Goal: Task Accomplishment & Management: Manage account settings

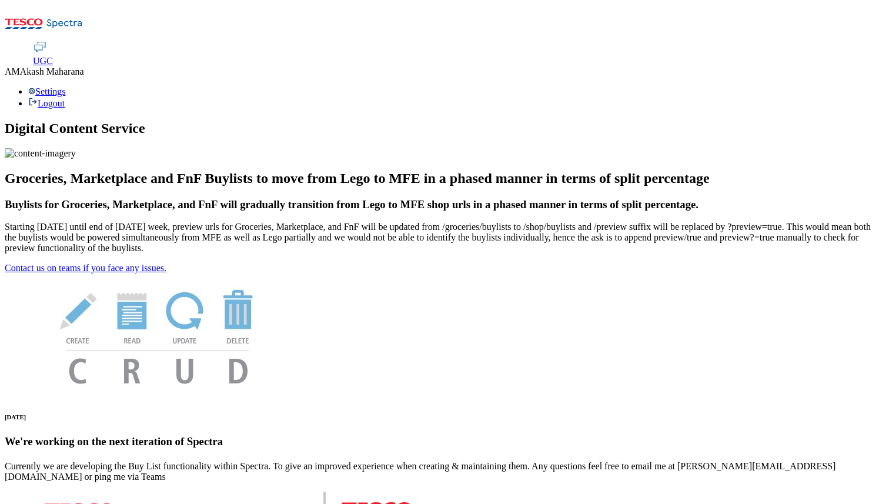
click at [53, 56] on span "UGC" at bounding box center [43, 61] width 20 height 10
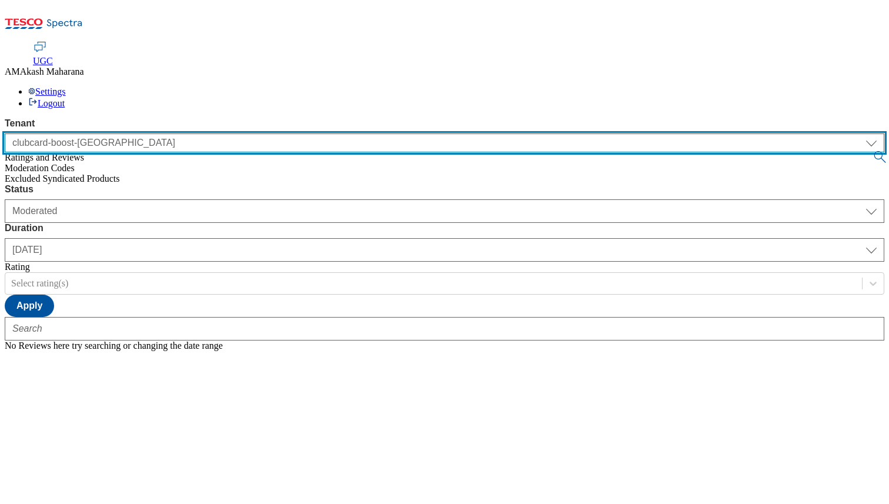
click at [61, 133] on select "clubcard-boost-uk ghs-[GEOGRAPHIC_DATA]" at bounding box center [444, 142] width 879 height 19
select select "ghs-[GEOGRAPHIC_DATA]"
click at [5, 133] on select "clubcard-boost-uk ghs-[GEOGRAPHIC_DATA]" at bounding box center [444, 142] width 879 height 19
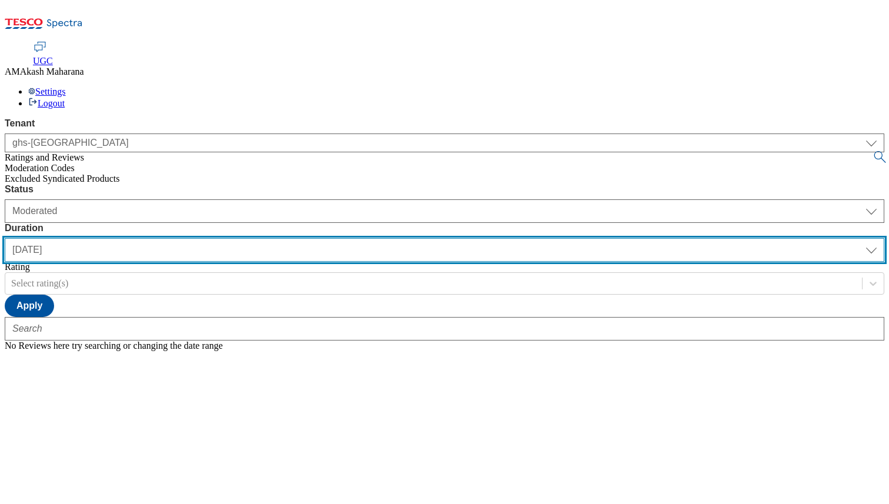
click at [366, 238] on select "[DATE] last7days last30days All custom" at bounding box center [444, 250] width 879 height 24
select select "All"
click at [277, 238] on select "[DATE] last7days last30days All custom" at bounding box center [444, 250] width 879 height 24
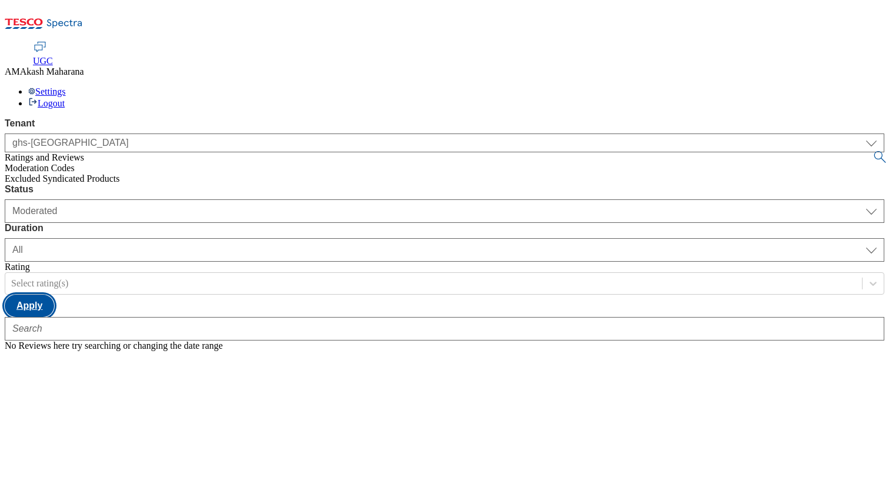
click at [54, 294] on button "Apply" at bounding box center [29, 305] width 49 height 22
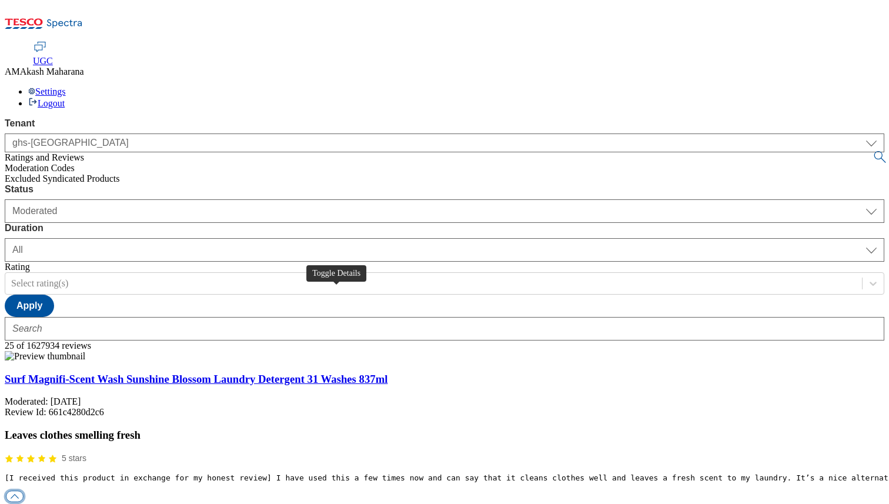
click at [24, 490] on button "button" at bounding box center [15, 495] width 18 height 11
